Goal: Task Accomplishment & Management: Complete application form

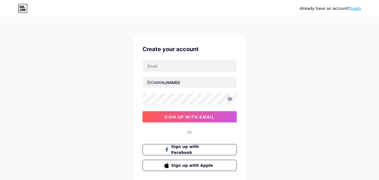
click at [27, 99] on div "Already have an account? Login Create your account [DOMAIN_NAME]/ 0cAFcWeA49i6i…" at bounding box center [189, 107] width 379 height 215
click at [353, 11] on link "Login" at bounding box center [356, 8] width 11 height 4
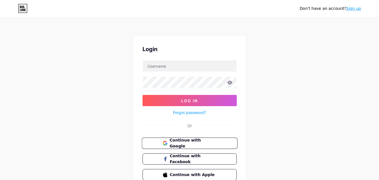
click at [185, 145] on span "Continue with Google" at bounding box center [193, 143] width 47 height 12
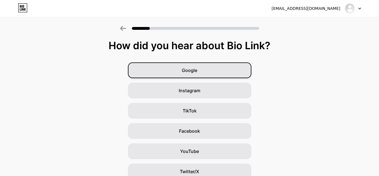
click at [194, 75] on div "Google" at bounding box center [189, 70] width 123 height 16
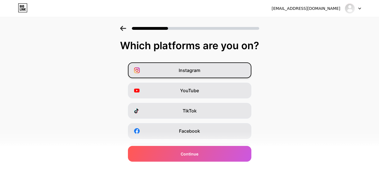
click at [162, 72] on div "Instagram" at bounding box center [189, 70] width 123 height 16
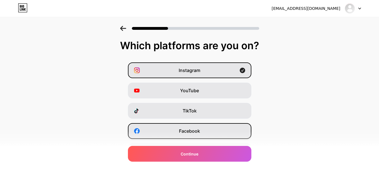
click at [168, 131] on div "Facebook" at bounding box center [189, 131] width 123 height 16
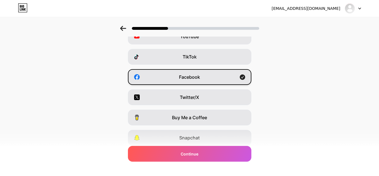
scroll to position [56, 0]
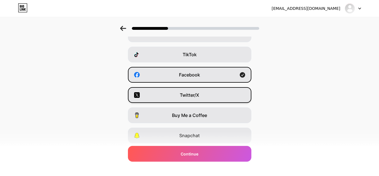
click at [166, 97] on div "Twitter/X" at bounding box center [189, 95] width 123 height 16
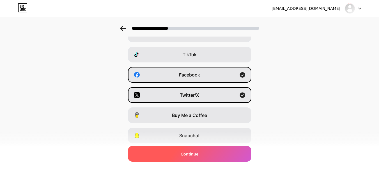
click at [173, 152] on div "Continue" at bounding box center [189, 154] width 123 height 16
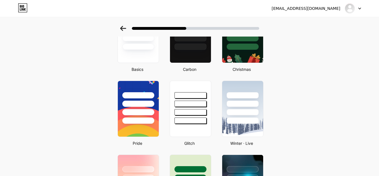
scroll to position [28, 0]
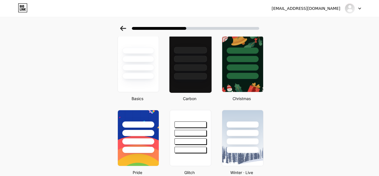
click at [178, 51] on div at bounding box center [190, 50] width 33 height 6
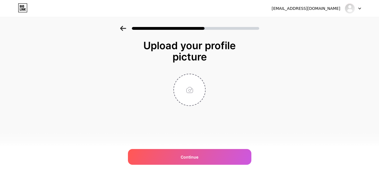
scroll to position [0, 0]
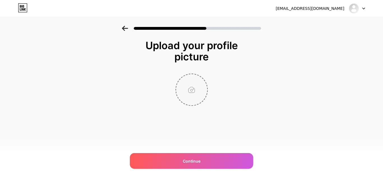
click at [192, 89] on input "file" at bounding box center [191, 89] width 31 height 31
type input "C:\fakepath\Big Chief Tire Logo White.png"
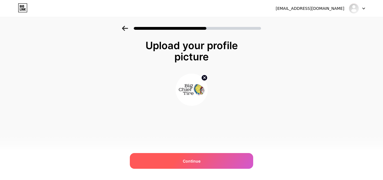
click at [181, 162] on div "Continue" at bounding box center [191, 161] width 123 height 16
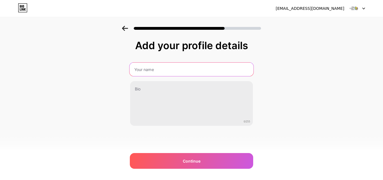
click at [156, 72] on input "text" at bounding box center [192, 69] width 124 height 13
type input "Big Chief Tire"
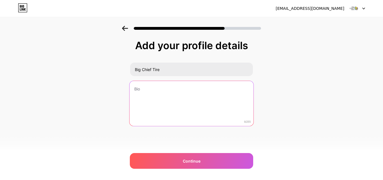
click at [149, 96] on textarea at bounding box center [192, 104] width 124 height 46
paste textarea "Big Chief Tire is a family-owned tire shop in [GEOGRAPHIC_DATA] that has been s…"
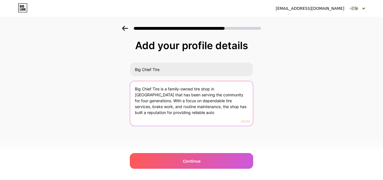
click at [171, 100] on textarea "Big Chief Tire is a family-owned tire shop in [GEOGRAPHIC_DATA] that has been s…" at bounding box center [191, 103] width 123 height 45
click at [171, 100] on textarea "Big Chief Tire is a family-owned tire shop in [GEOGRAPHIC_DATA] that has been s…" at bounding box center [192, 104] width 124 height 46
paste textarea ", serving drivers for four generations. We provide trusted tire services, brake…"
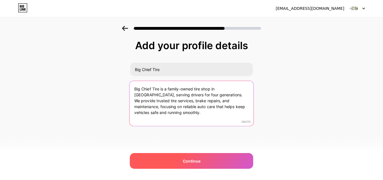
type textarea "Big Chief Tire is a family-owned tire shop in [GEOGRAPHIC_DATA], serving driver…"
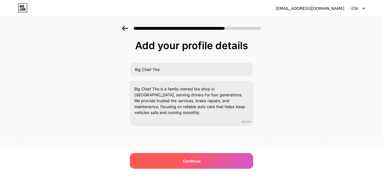
click at [165, 158] on div "Continue" at bounding box center [191, 161] width 123 height 16
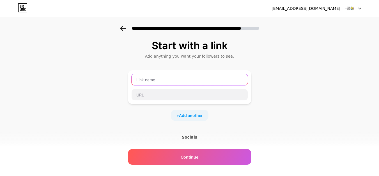
click at [170, 84] on input "text" at bounding box center [190, 79] width 116 height 11
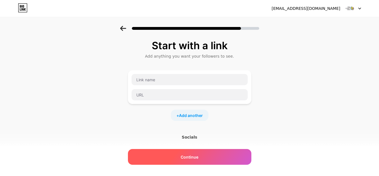
click at [169, 157] on div "Continue" at bounding box center [189, 157] width 123 height 16
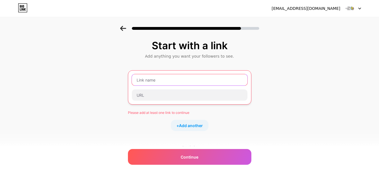
click at [166, 83] on input "text" at bounding box center [190, 79] width 116 height 11
click at [101, 67] on div "Start with a link Add anything you want your followers to see. Please add at le…" at bounding box center [189, 129] width 379 height 207
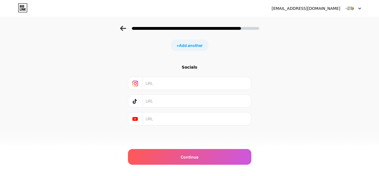
click at [171, 85] on input "text" at bounding box center [197, 83] width 102 height 13
paste input "[URL][DOMAIN_NAME]"
type input "[URL][DOMAIN_NAME]"
click at [174, 115] on input "text" at bounding box center [197, 118] width 102 height 13
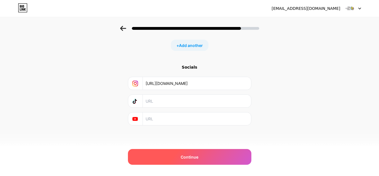
click at [181, 154] on div "Continue" at bounding box center [189, 157] width 123 height 16
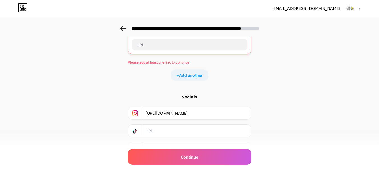
scroll to position [24, 0]
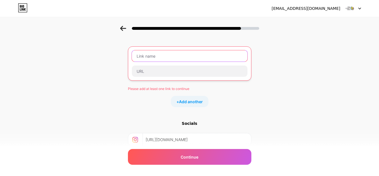
click at [177, 53] on input "text" at bounding box center [190, 55] width 116 height 11
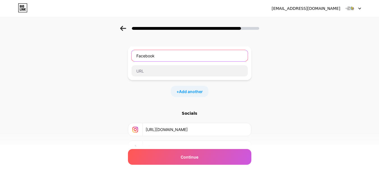
type input "Facebook"
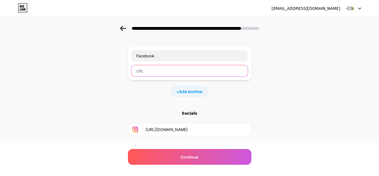
paste input "[URL][DOMAIN_NAME]"
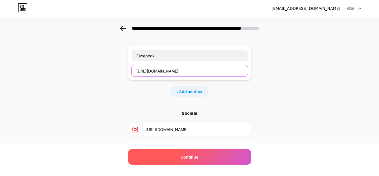
type input "[URL][DOMAIN_NAME]"
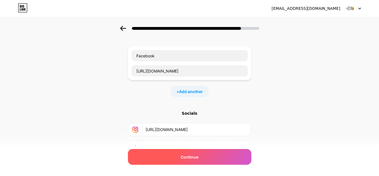
click at [165, 159] on div "Continue" at bounding box center [189, 157] width 123 height 16
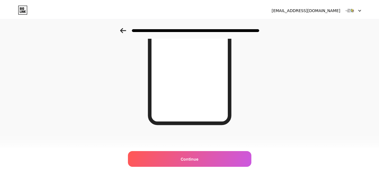
scroll to position [0, 0]
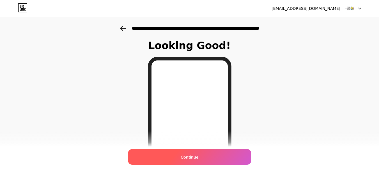
click at [191, 161] on div "Continue" at bounding box center [189, 157] width 123 height 16
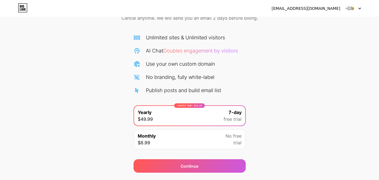
scroll to position [46, 0]
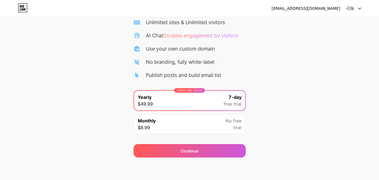
click at [358, 8] on div at bounding box center [353, 8] width 16 height 10
click at [315, 10] on div "[EMAIL_ADDRESS][DOMAIN_NAME]" at bounding box center [306, 9] width 69 height 6
click at [23, 8] on icon at bounding box center [22, 6] width 1 height 3
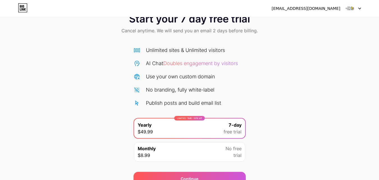
scroll to position [28, 0]
